Goal: Check status: Check status

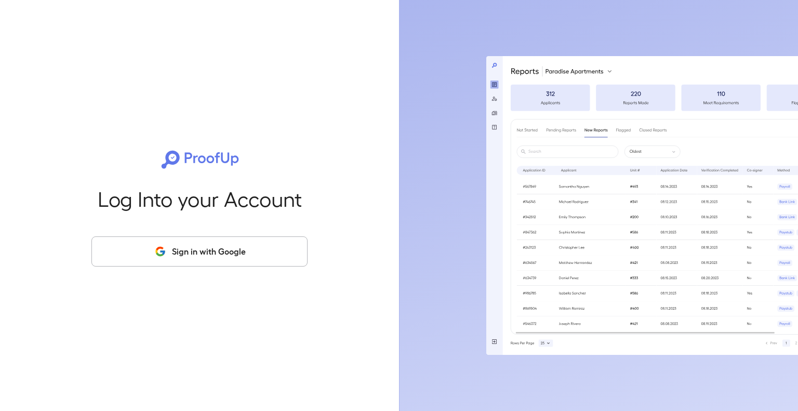
click at [233, 251] on button "Sign in with Google" at bounding box center [199, 251] width 216 height 30
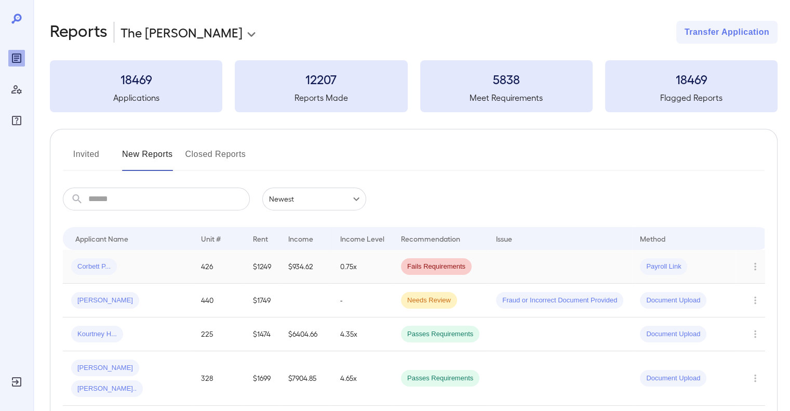
click at [549, 265] on td at bounding box center [560, 267] width 144 height 34
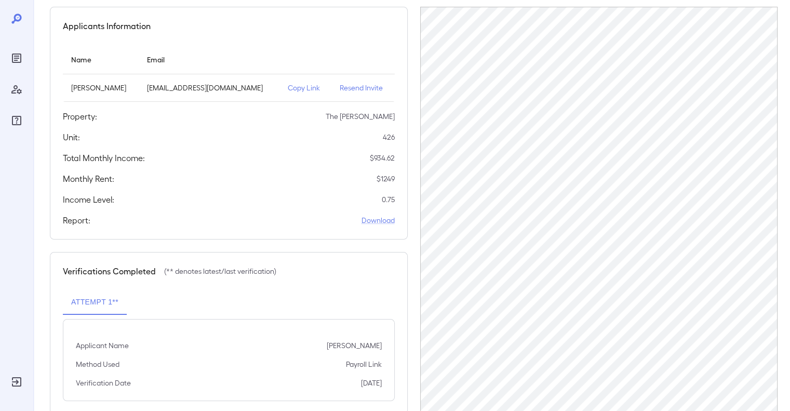
scroll to position [90, 0]
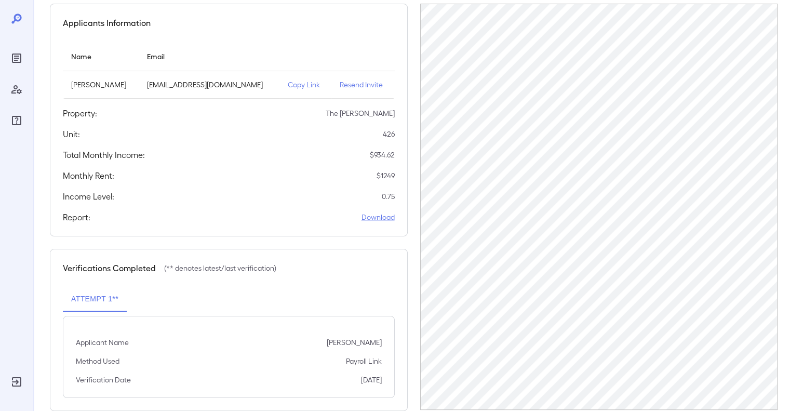
click at [261, 149] on div "Total Monthly Income: $ 934.62" at bounding box center [229, 155] width 332 height 12
